Goal: Contribute content

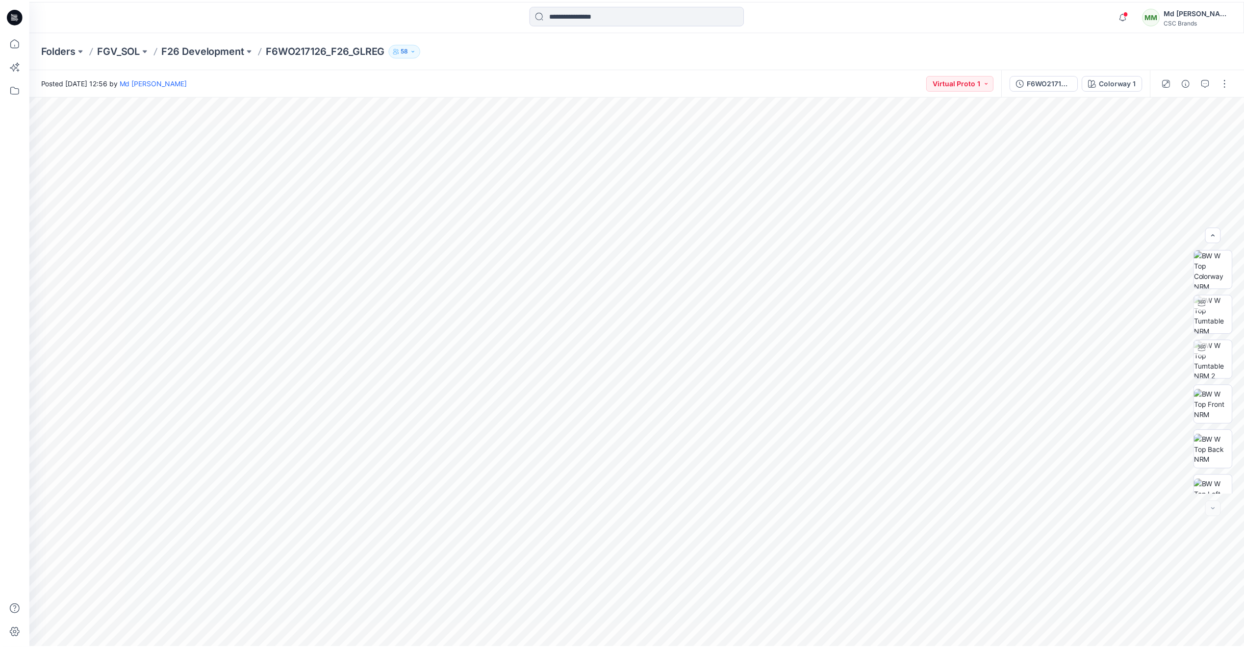
scroll to position [155, 0]
click at [11, 17] on icon at bounding box center [15, 16] width 16 height 16
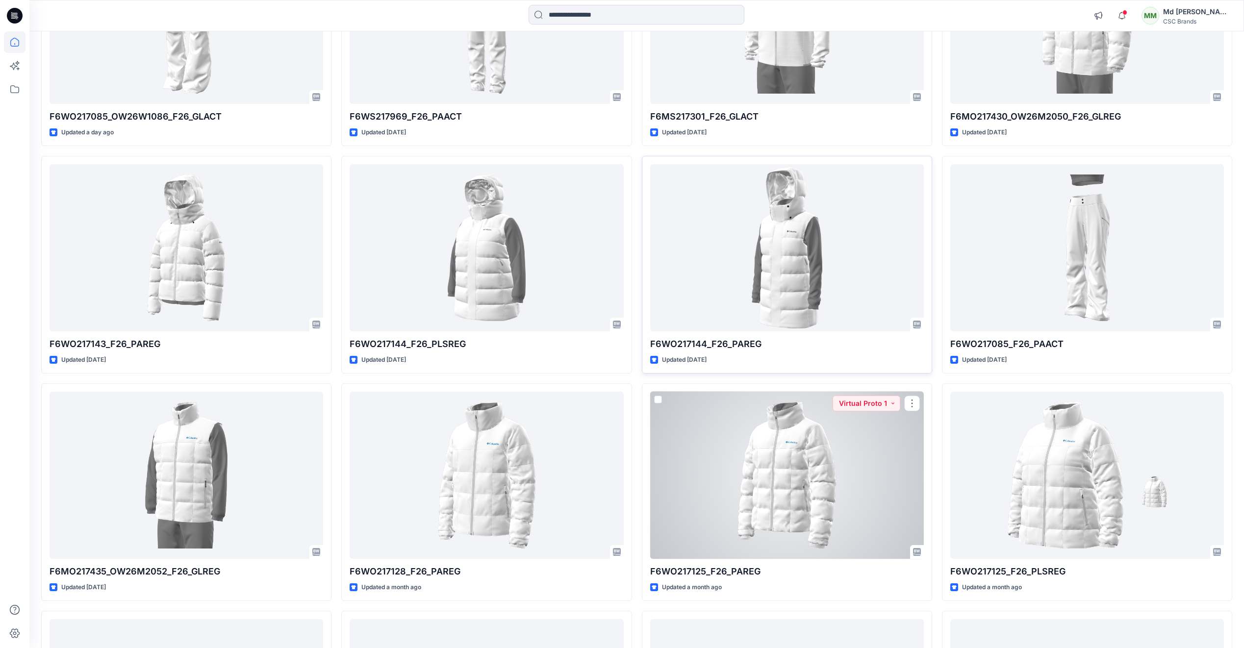
scroll to position [258, 0]
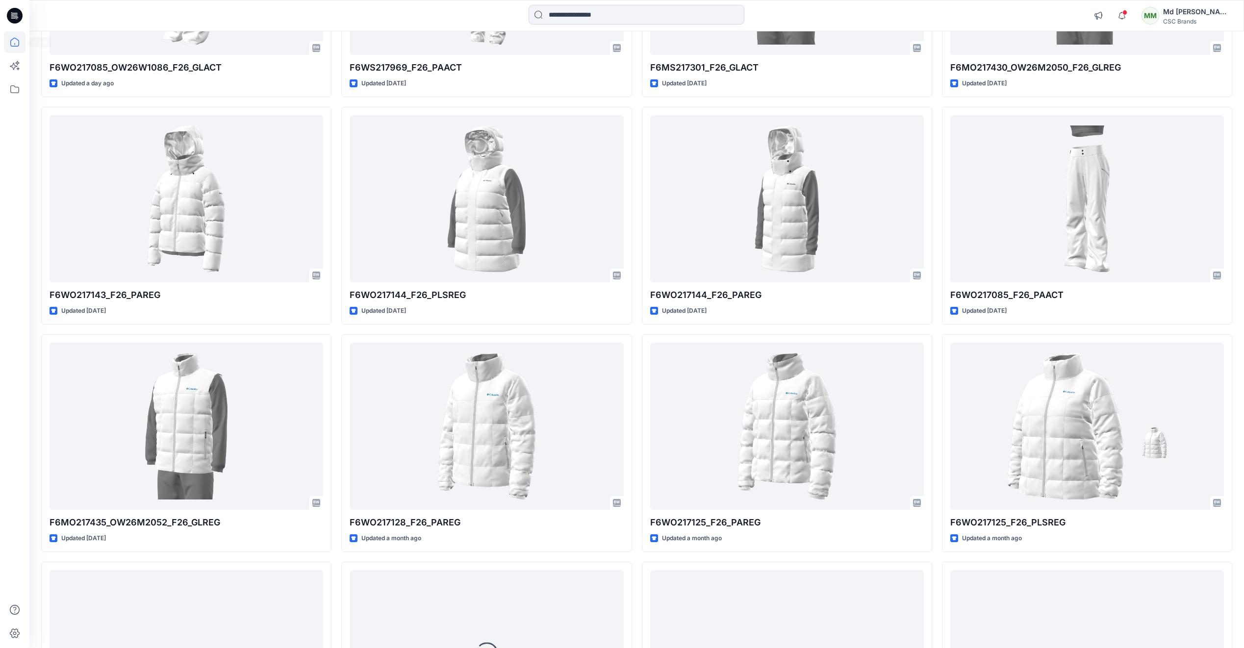
drag, startPoint x: 10, startPoint y: 15, endPoint x: 34, endPoint y: 35, distance: 31.7
click at [10, 15] on icon at bounding box center [15, 16] width 16 height 16
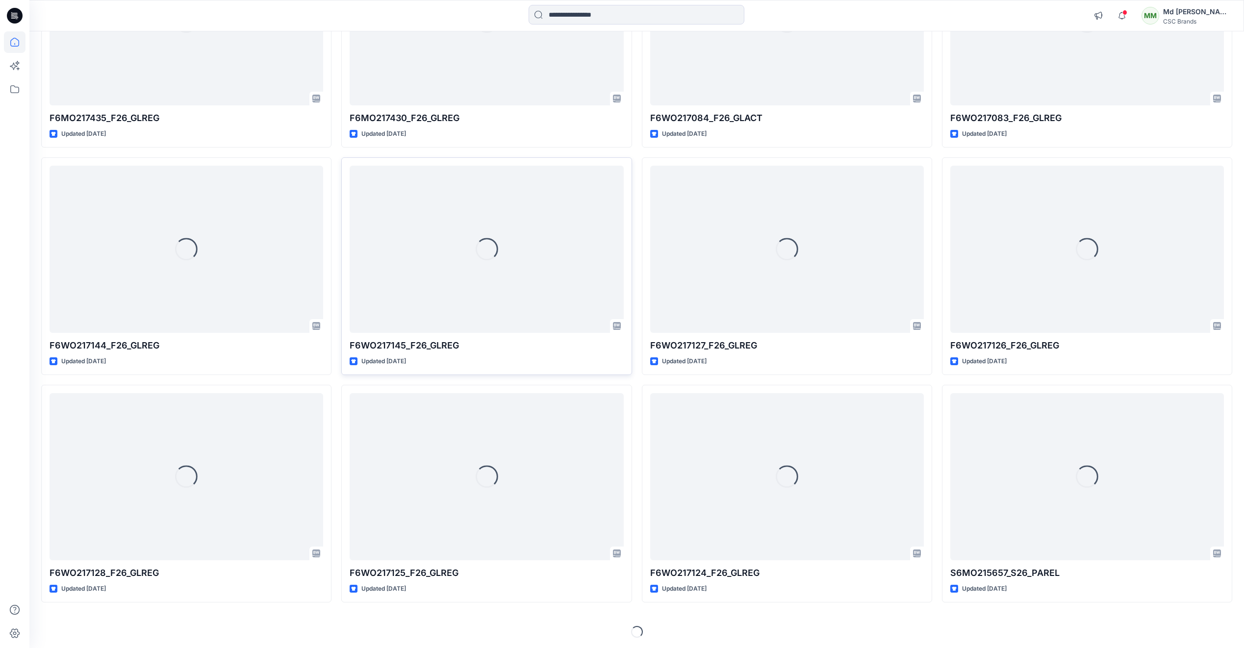
scroll to position [1575, 0]
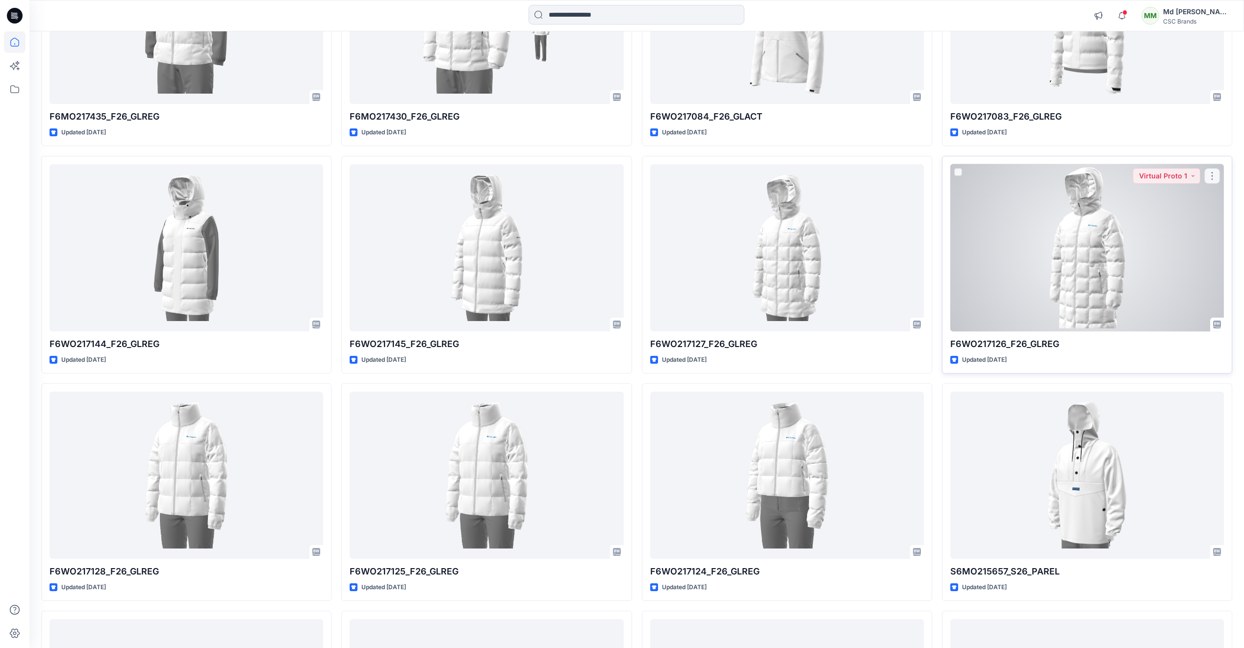
click at [1020, 289] on div at bounding box center [1087, 247] width 274 height 167
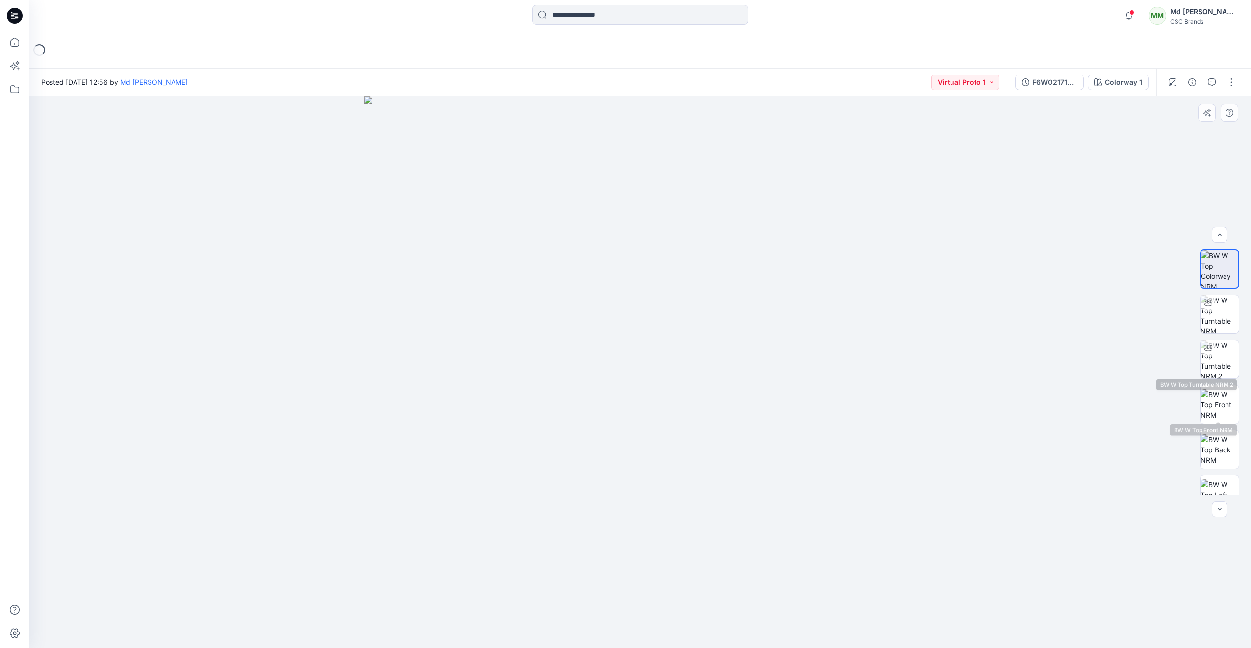
scroll to position [155, 0]
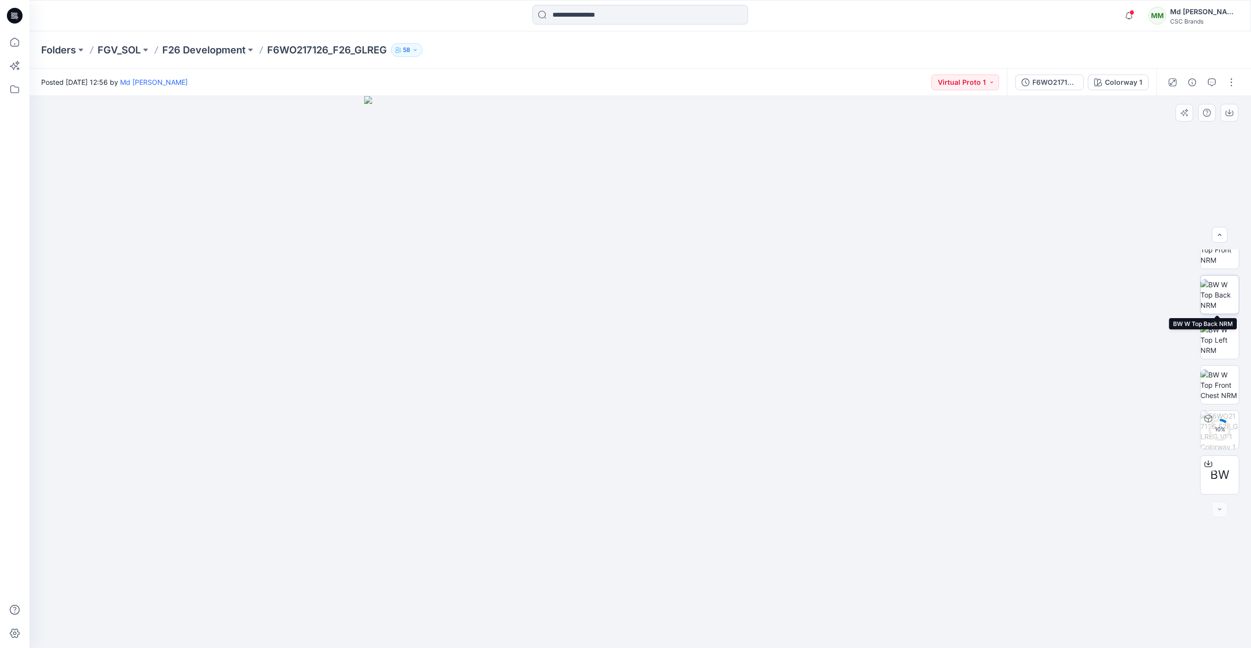
click at [1211, 288] on img at bounding box center [1220, 294] width 38 height 31
click at [1215, 300] on img at bounding box center [1220, 306] width 38 height 38
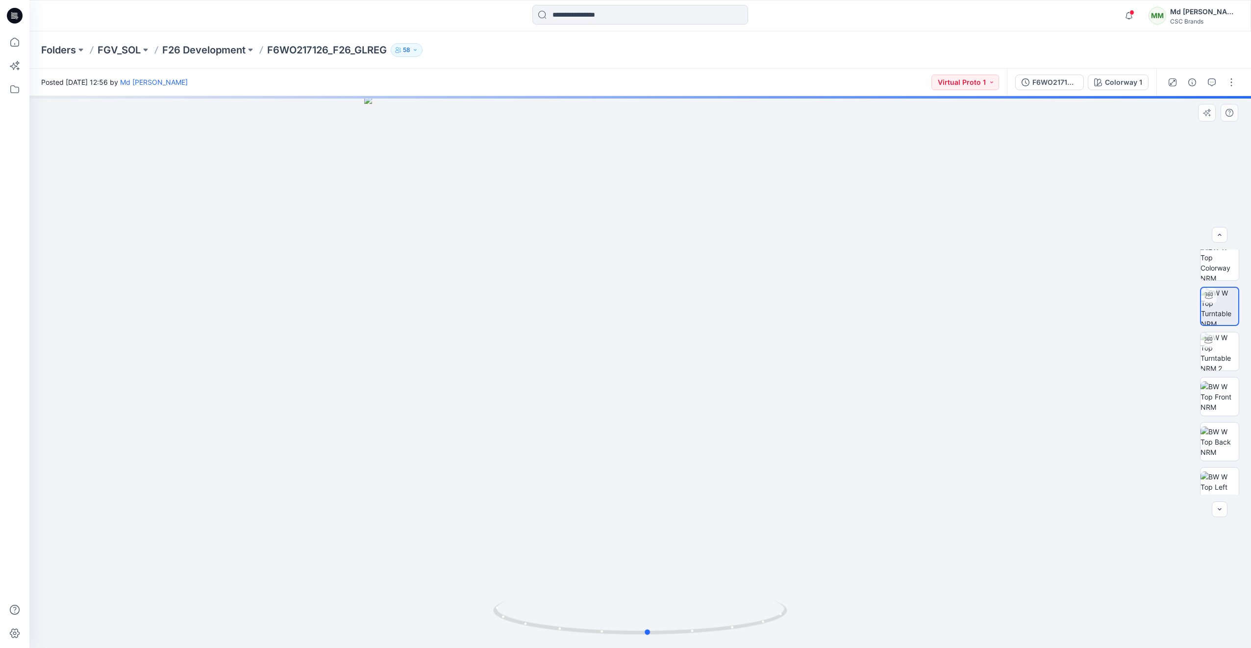
drag, startPoint x: 719, startPoint y: 631, endPoint x: 727, endPoint y: 592, distance: 39.5
click at [727, 592] on div at bounding box center [640, 372] width 1222 height 552
click at [12, 12] on icon at bounding box center [15, 16] width 16 height 16
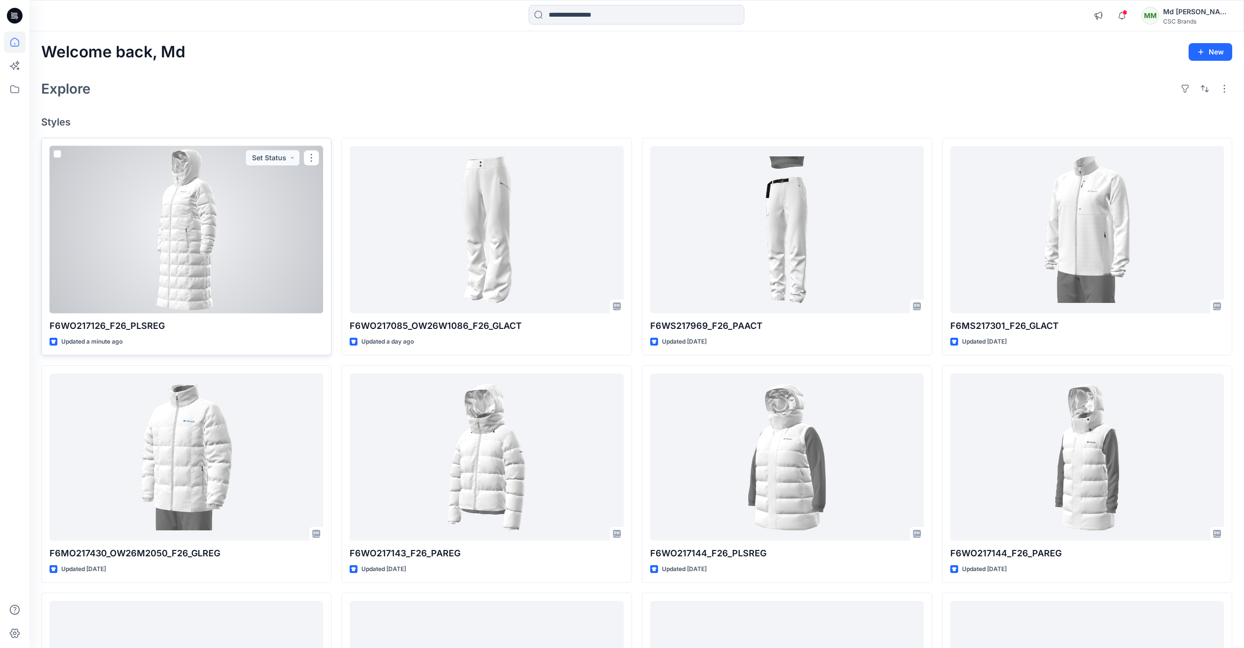
click at [285, 220] on div at bounding box center [187, 229] width 274 height 167
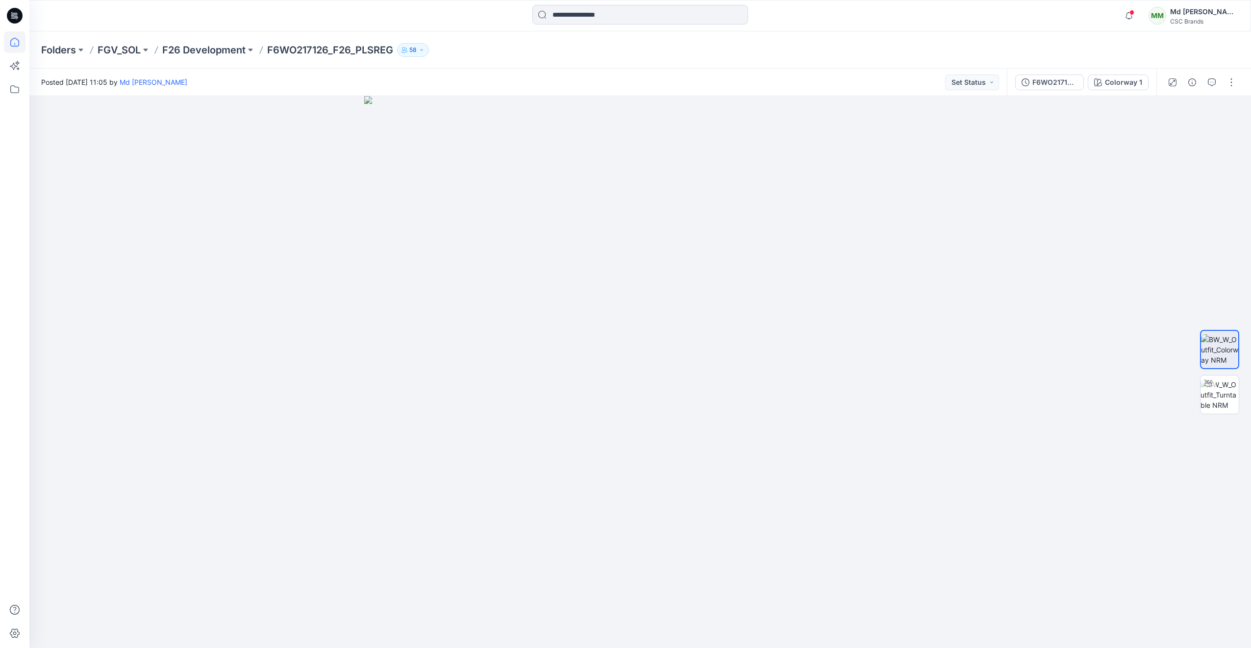
drag, startPoint x: 14, startPoint y: 19, endPoint x: 22, endPoint y: 33, distance: 16.2
click at [14, 19] on icon at bounding box center [15, 16] width 16 height 16
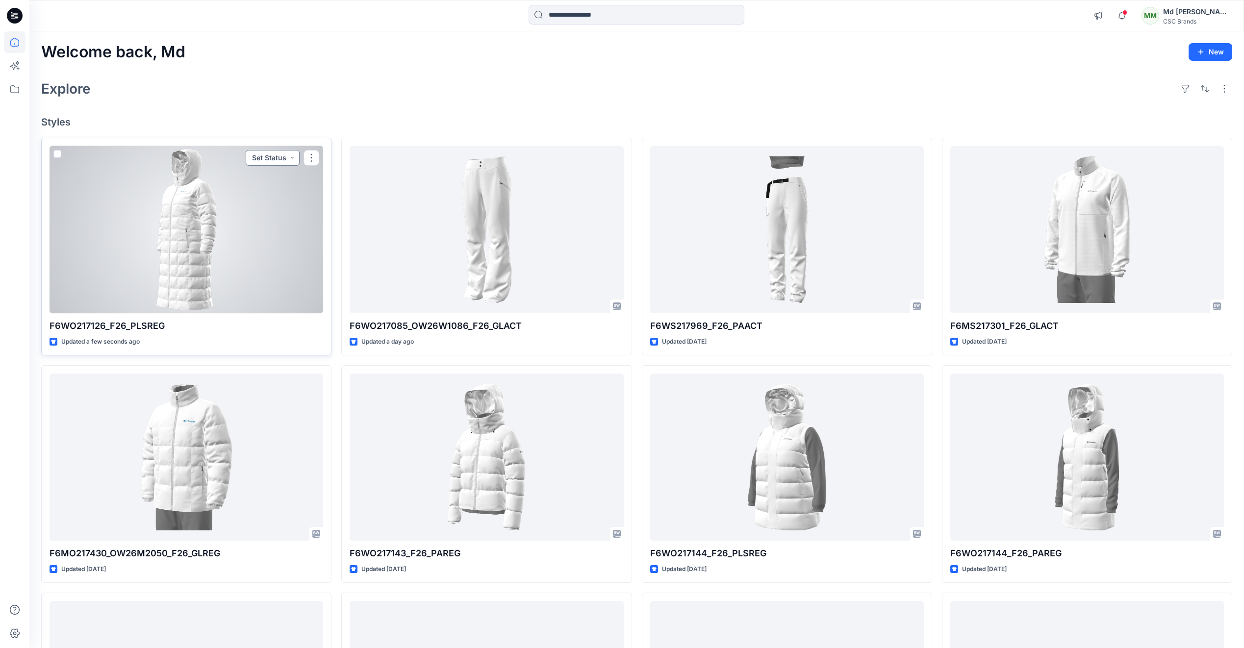
click at [292, 157] on button "Set Status" at bounding box center [273, 158] width 54 height 16
click at [269, 203] on p "Virtual Proto 1" at bounding box center [253, 203] width 45 height 13
click at [191, 228] on div at bounding box center [187, 229] width 274 height 167
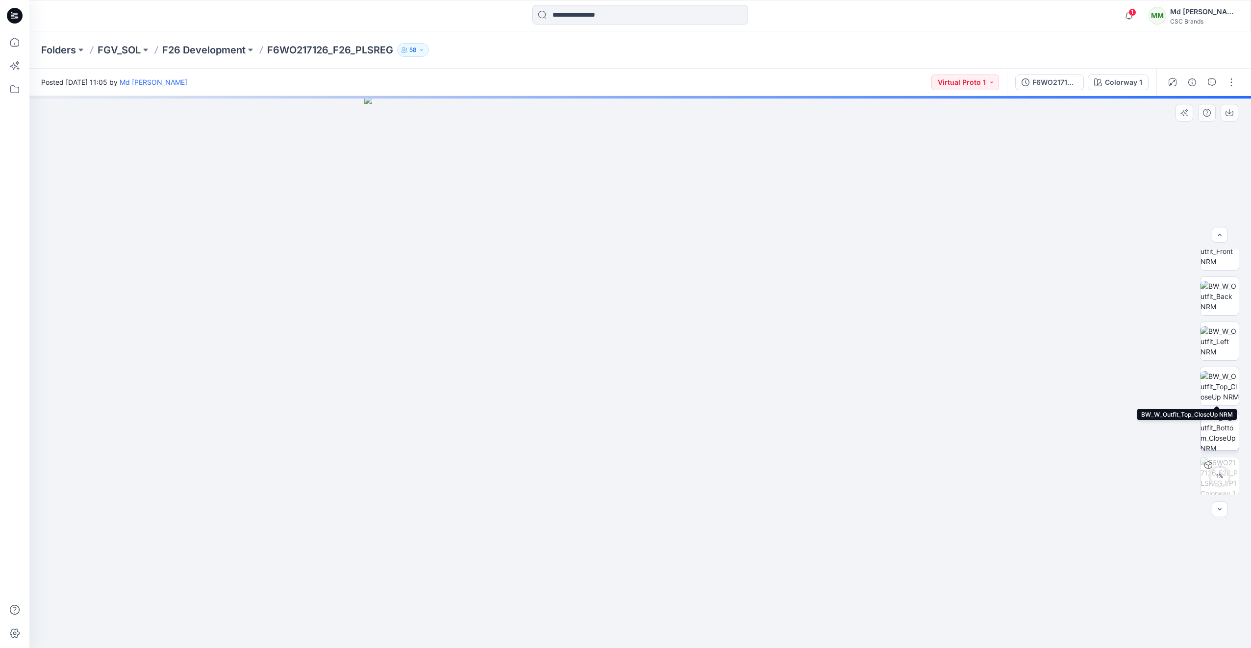
scroll to position [155, 0]
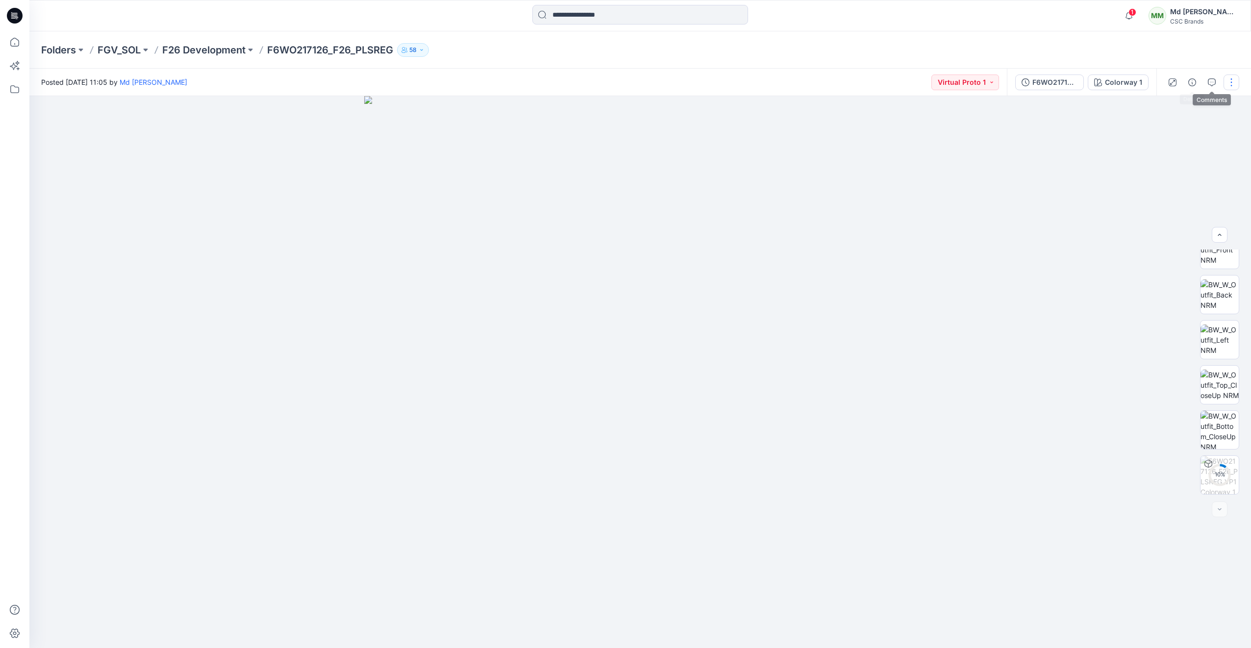
click at [1226, 85] on button "button" at bounding box center [1232, 83] width 16 height 16
click at [1181, 138] on button "Edit" at bounding box center [1190, 133] width 90 height 18
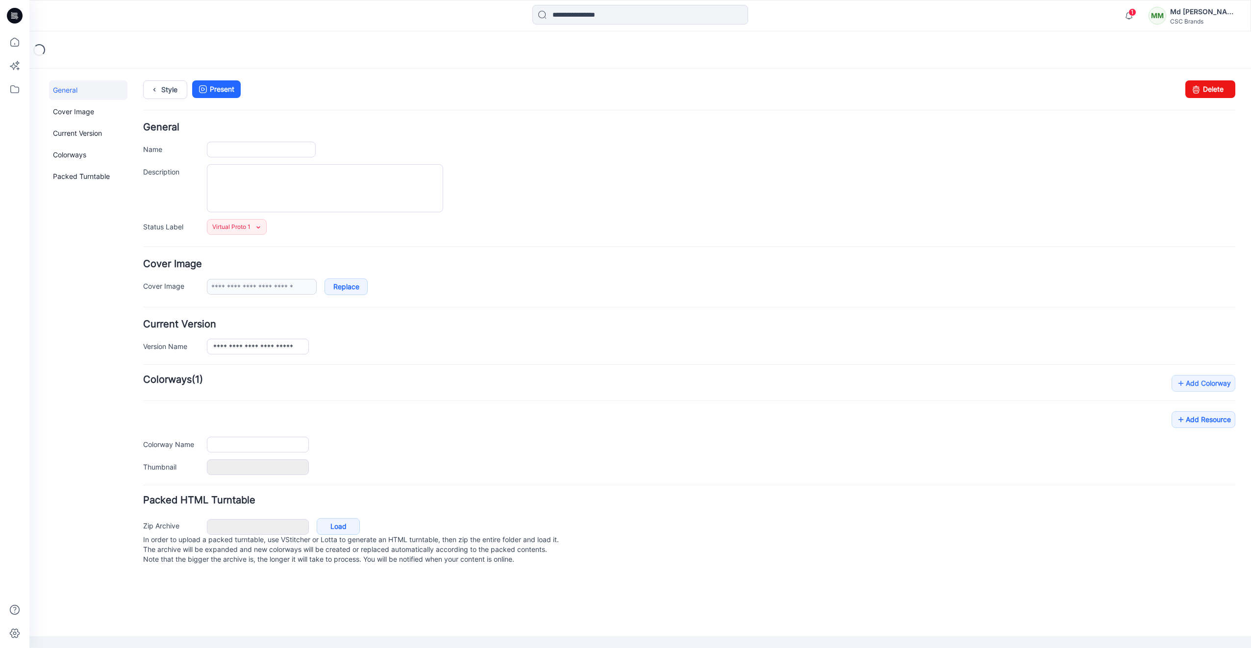
type input "**********"
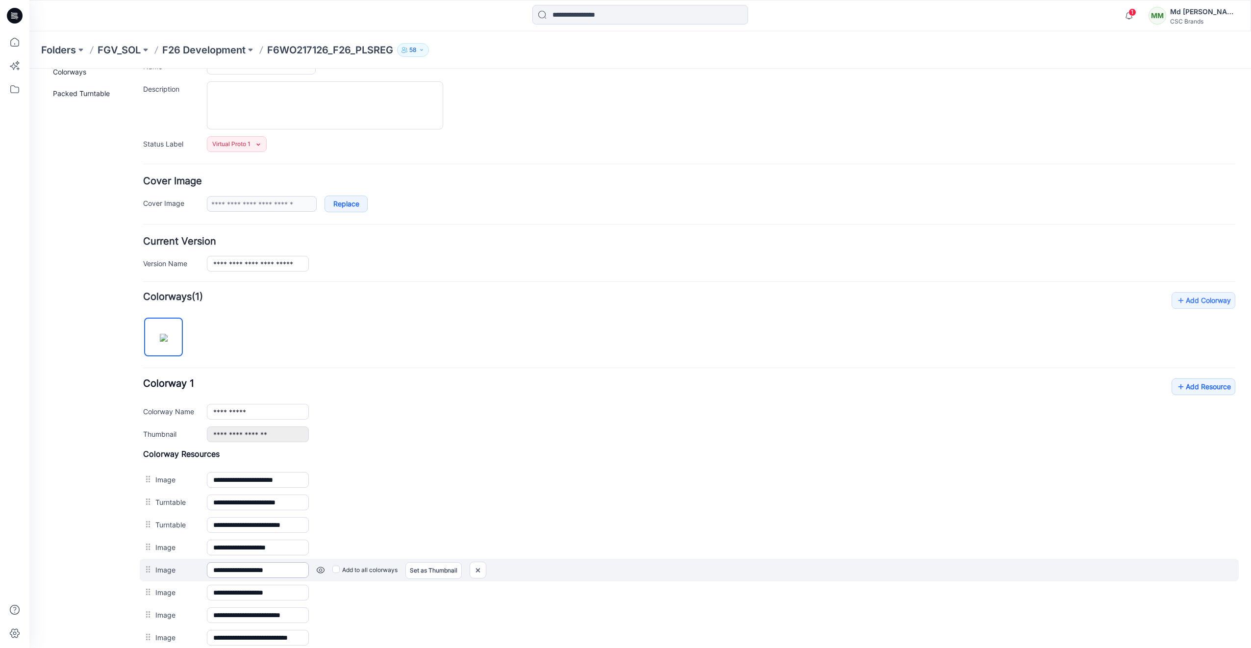
scroll to position [219, 0]
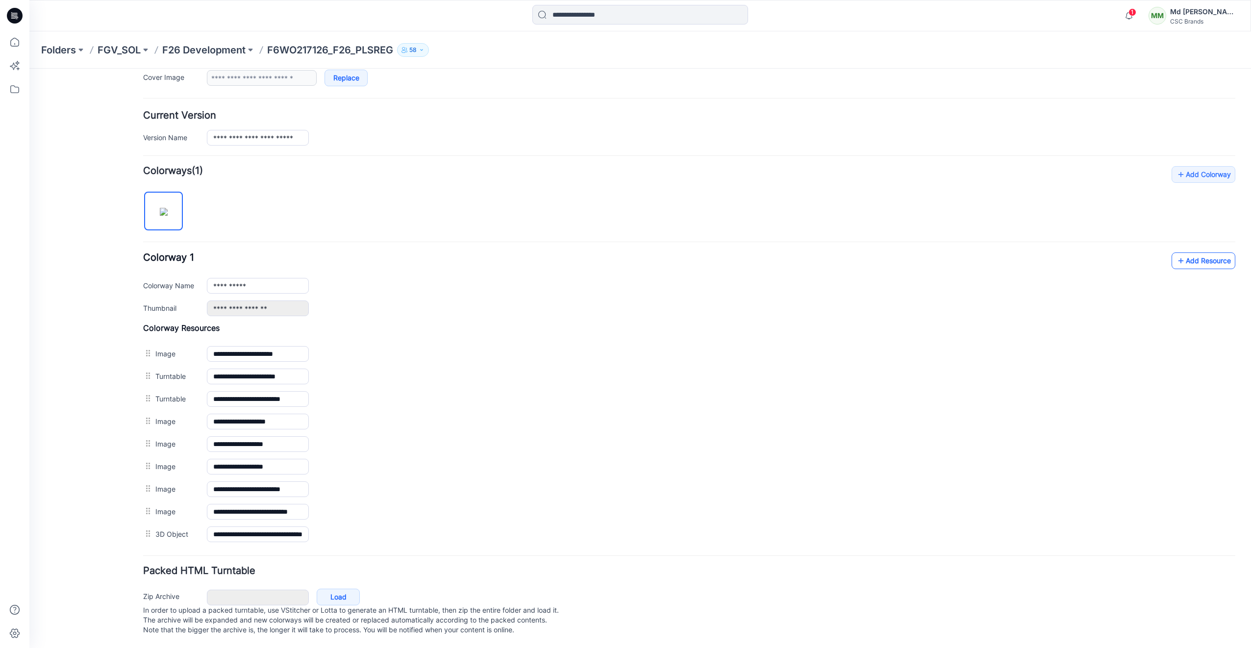
click at [1188, 253] on link "Add Resource" at bounding box center [1204, 261] width 64 height 17
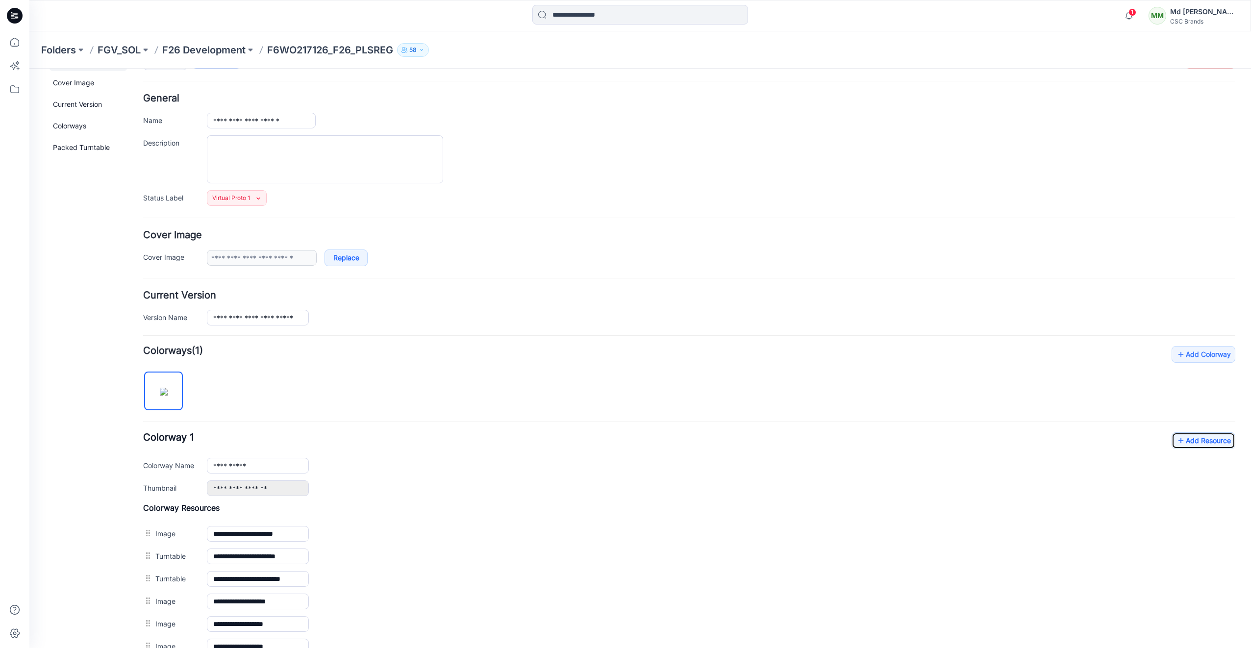
scroll to position [0, 0]
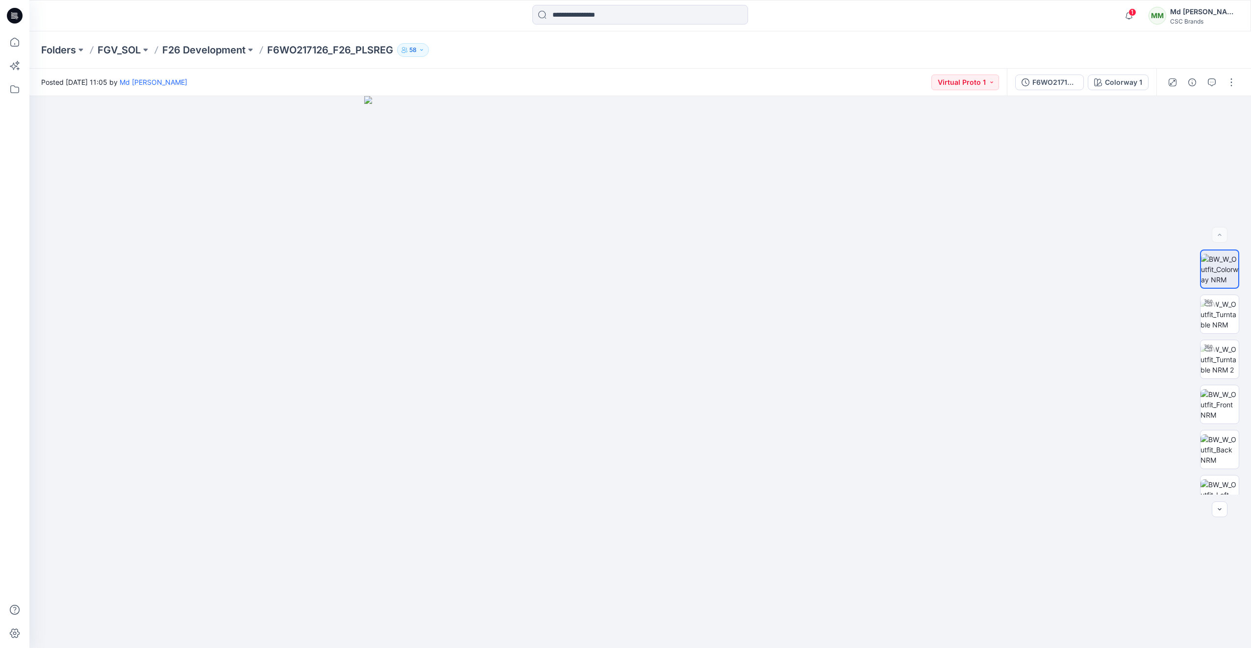
click at [14, 13] on icon at bounding box center [15, 13] width 5 height 0
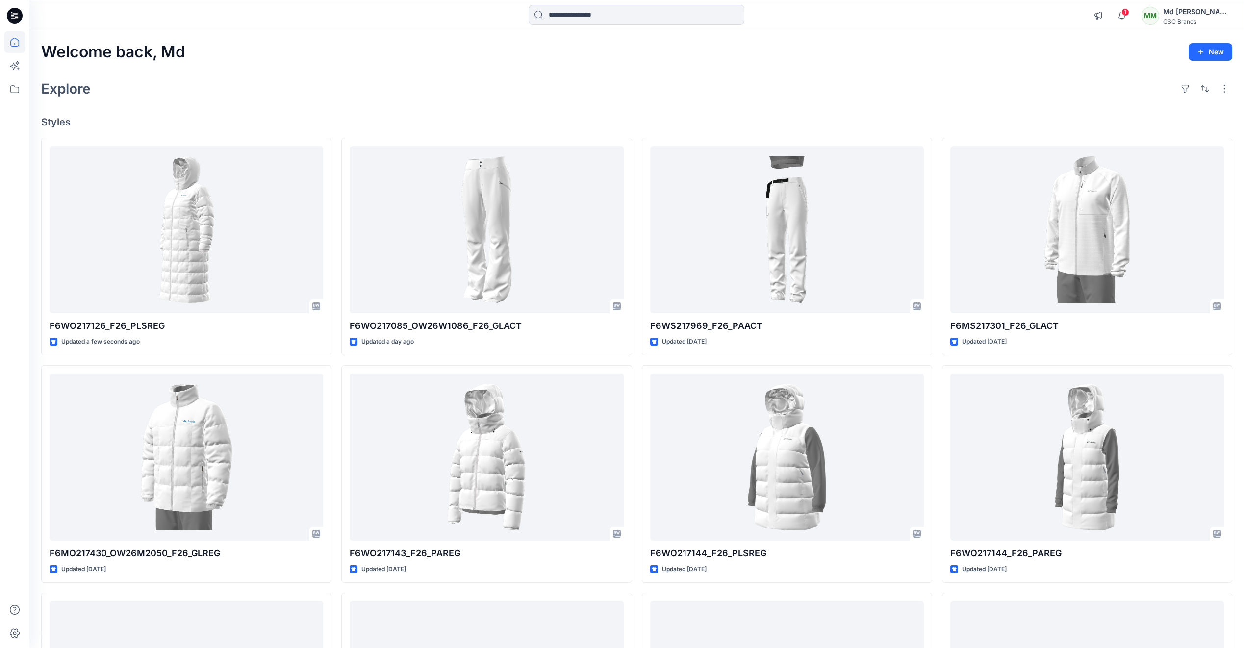
click at [299, 97] on div "Explore" at bounding box center [636, 89] width 1191 height 24
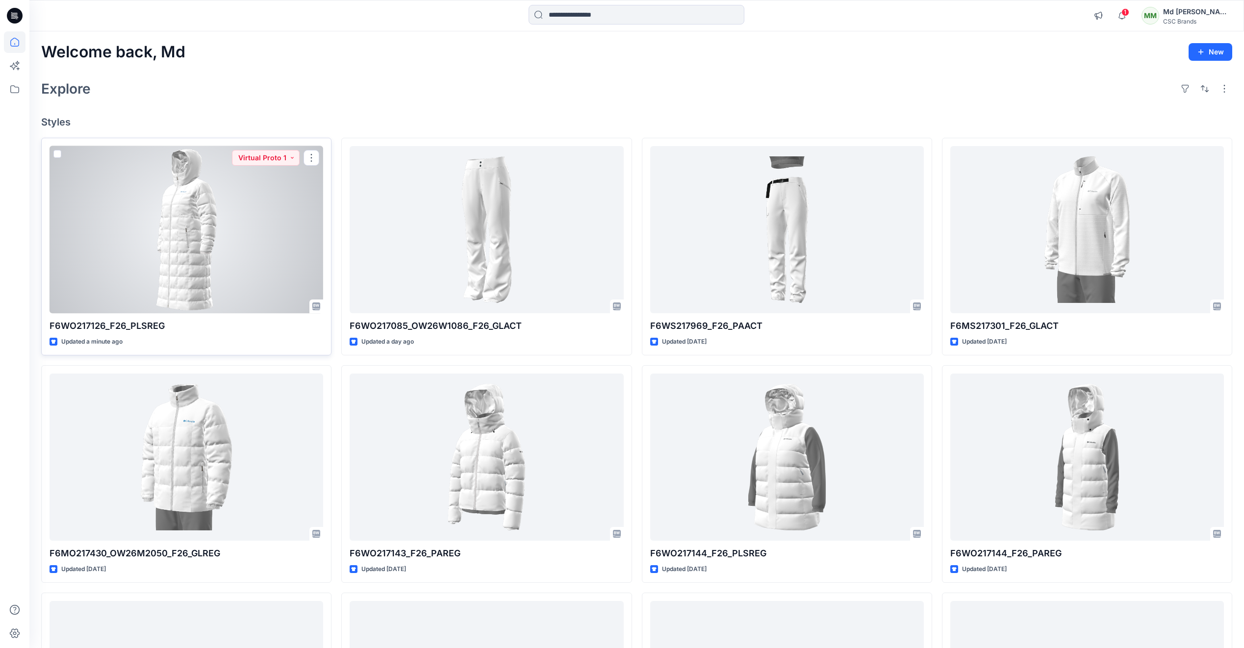
click at [249, 236] on div at bounding box center [187, 229] width 274 height 167
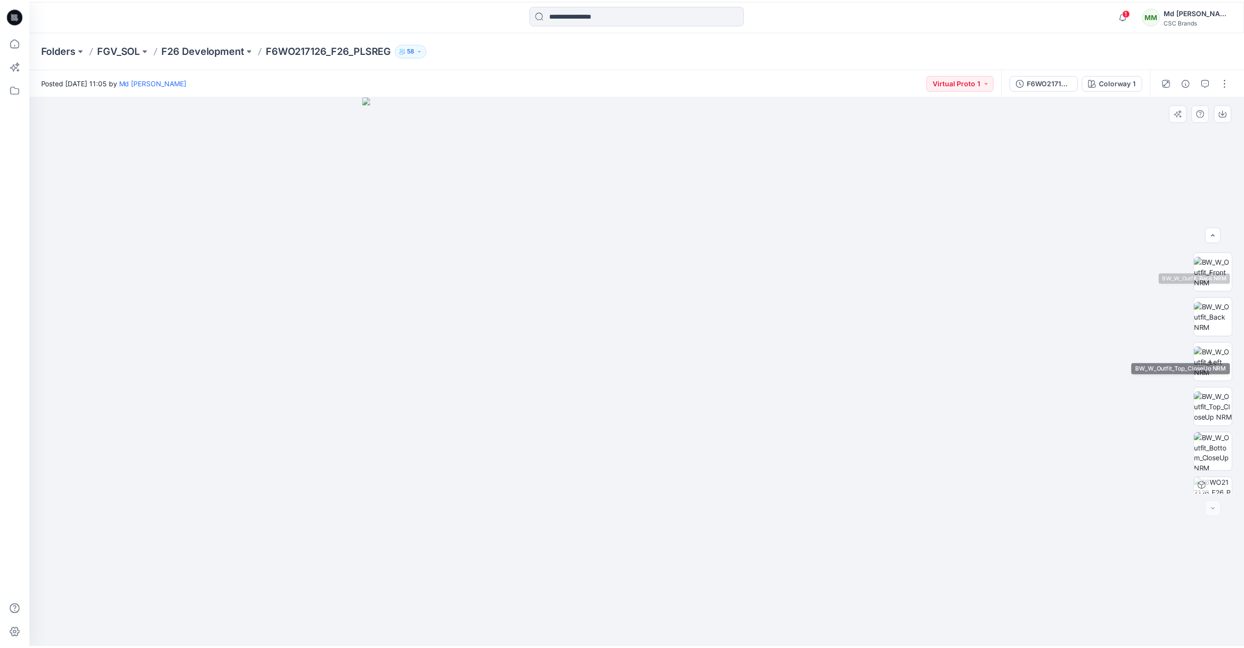
scroll to position [200, 0]
click at [13, 18] on icon at bounding box center [15, 16] width 16 height 16
